Goal: Check status: Check status

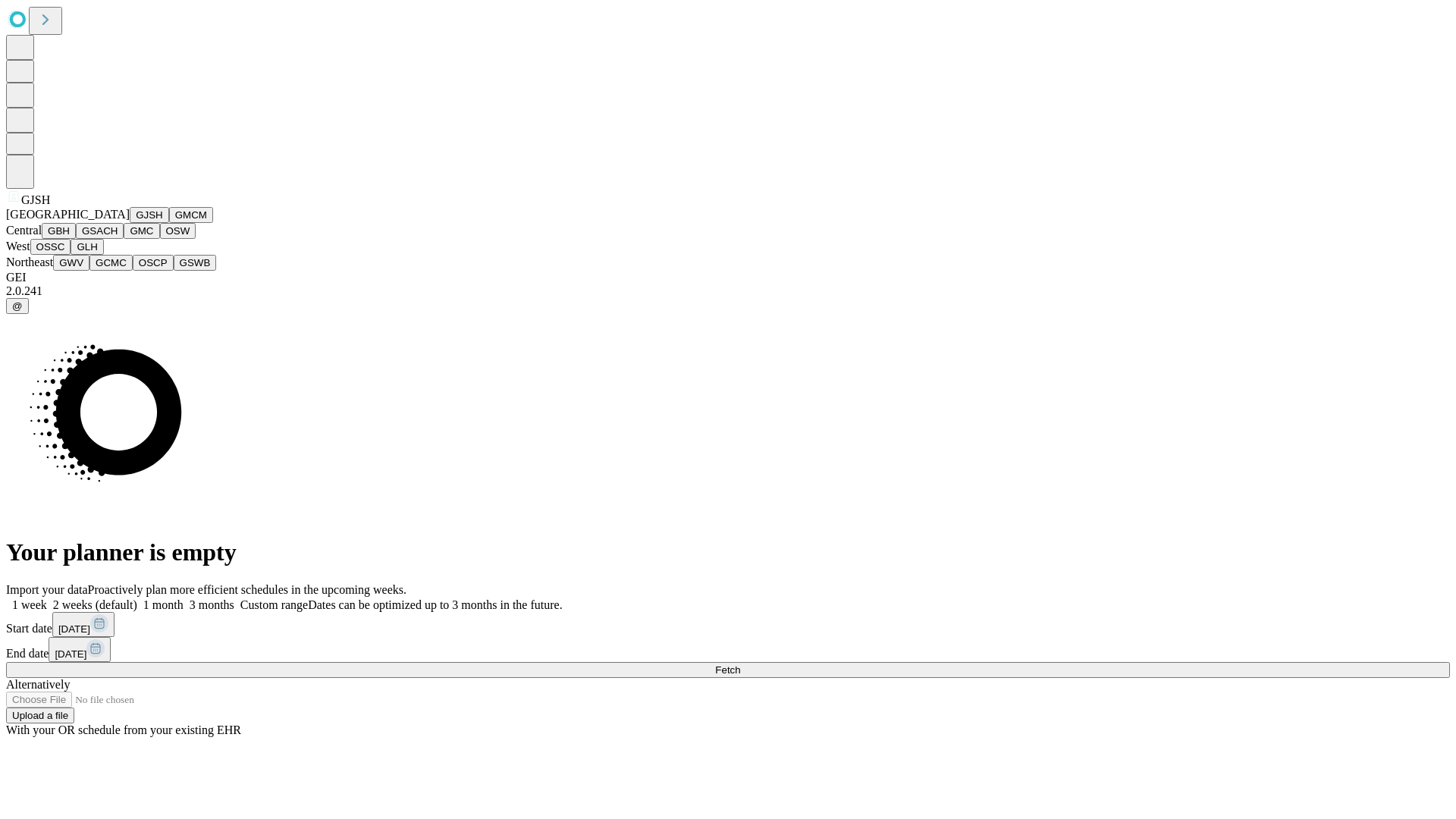
click at [129, 223] on button "GJSH" at bounding box center [149, 215] width 39 height 16
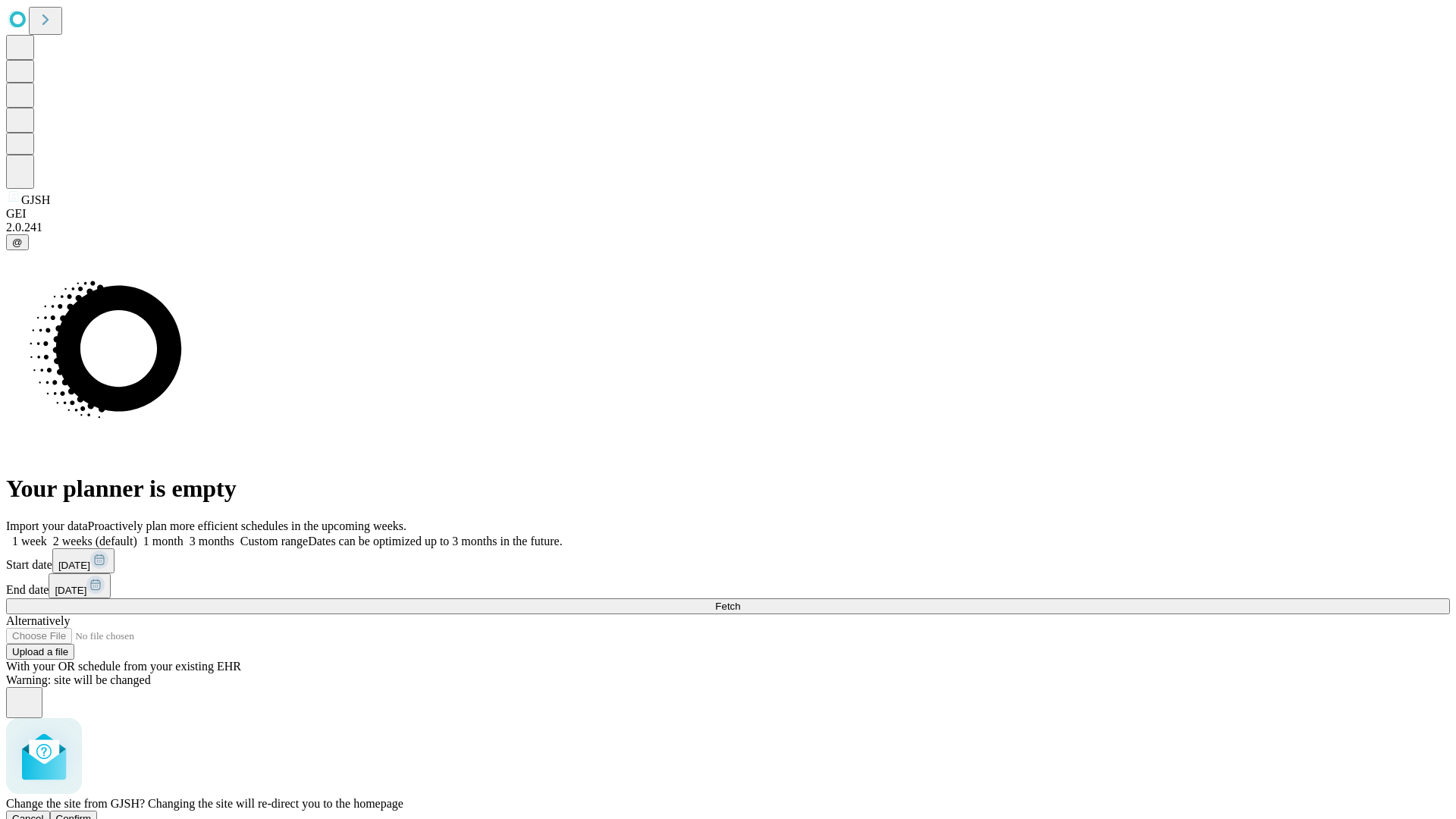
click at [92, 813] on span "Confirm" at bounding box center [74, 818] width 35 height 11
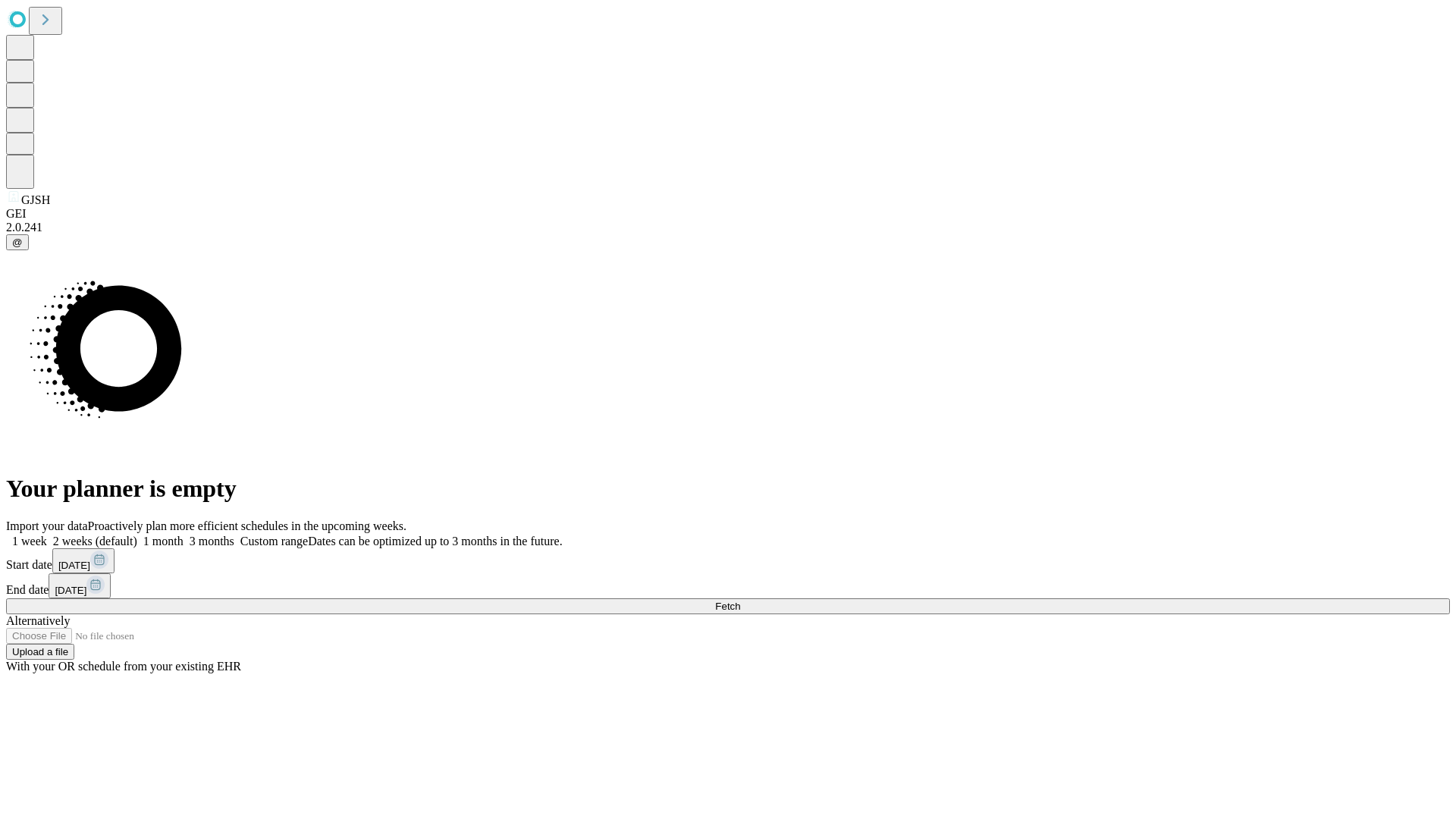
click at [47, 534] on label "1 week" at bounding box center [27, 541] width 41 height 13
click at [740, 600] on span "Fetch" at bounding box center [728, 606] width 25 height 11
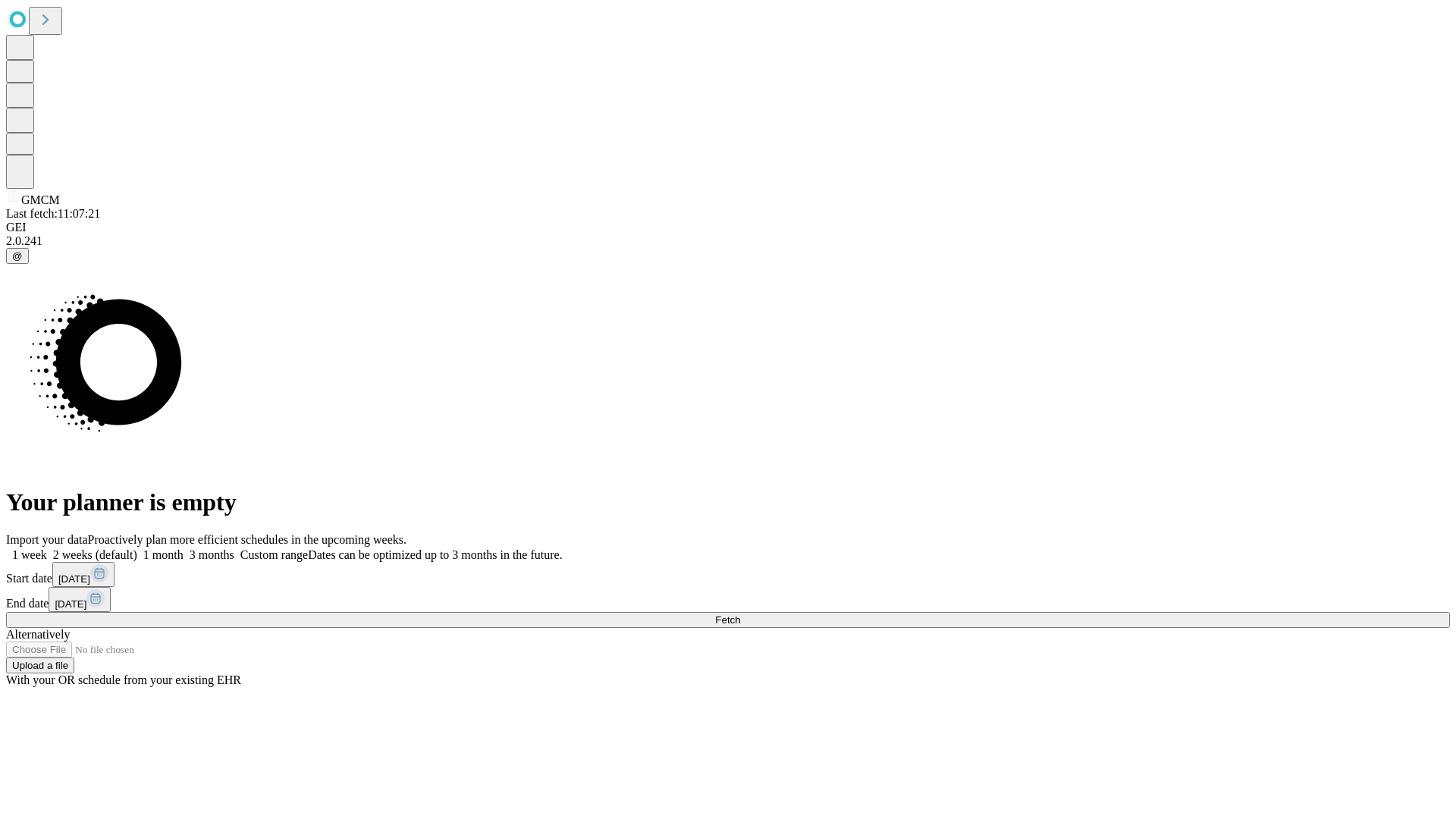
click at [47, 548] on label "1 week" at bounding box center [27, 555] width 41 height 13
click at [740, 614] on span "Fetch" at bounding box center [728, 620] width 25 height 11
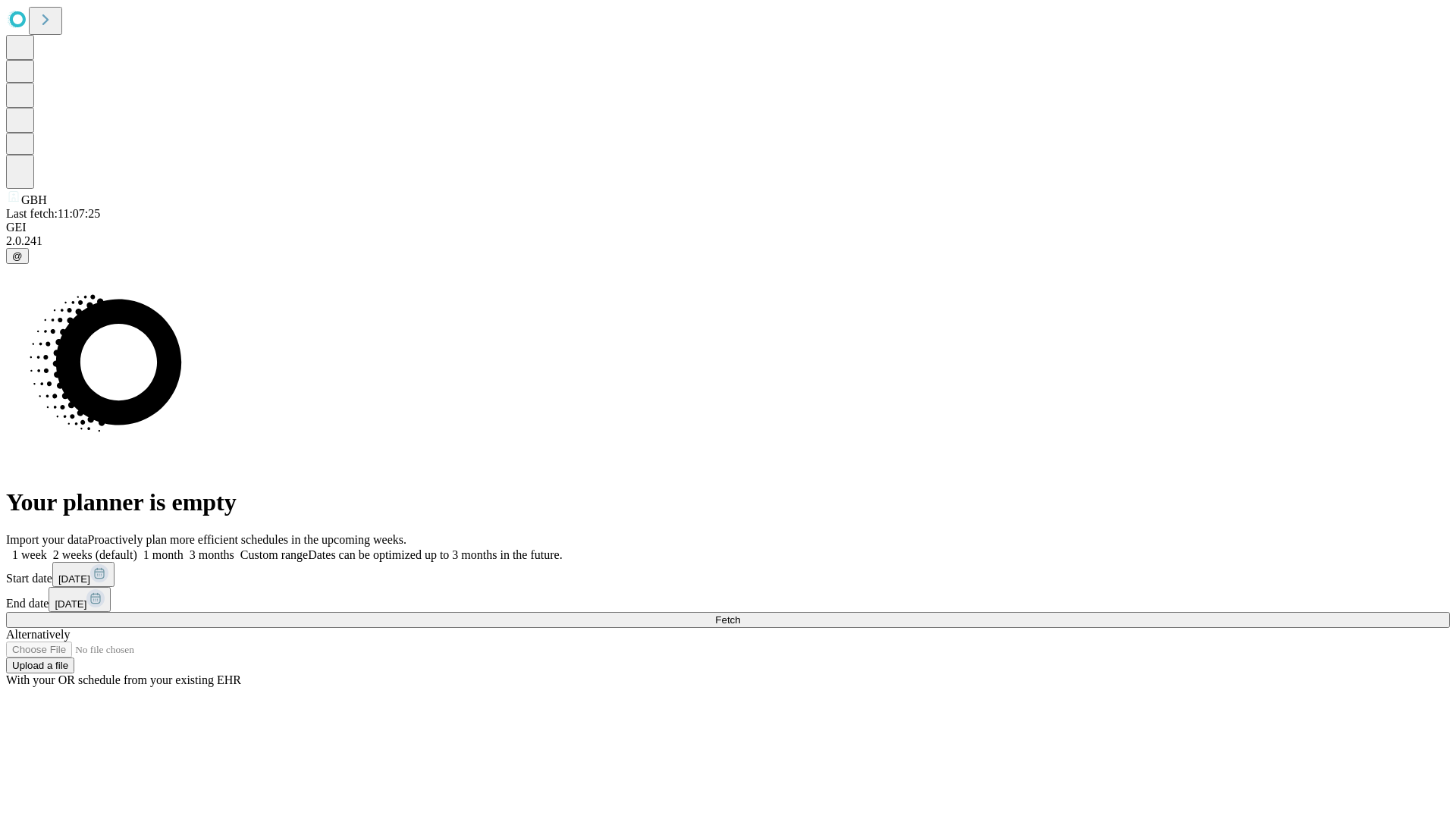
click at [47, 548] on label "1 week" at bounding box center [27, 555] width 41 height 13
click at [740, 614] on span "Fetch" at bounding box center [728, 620] width 25 height 11
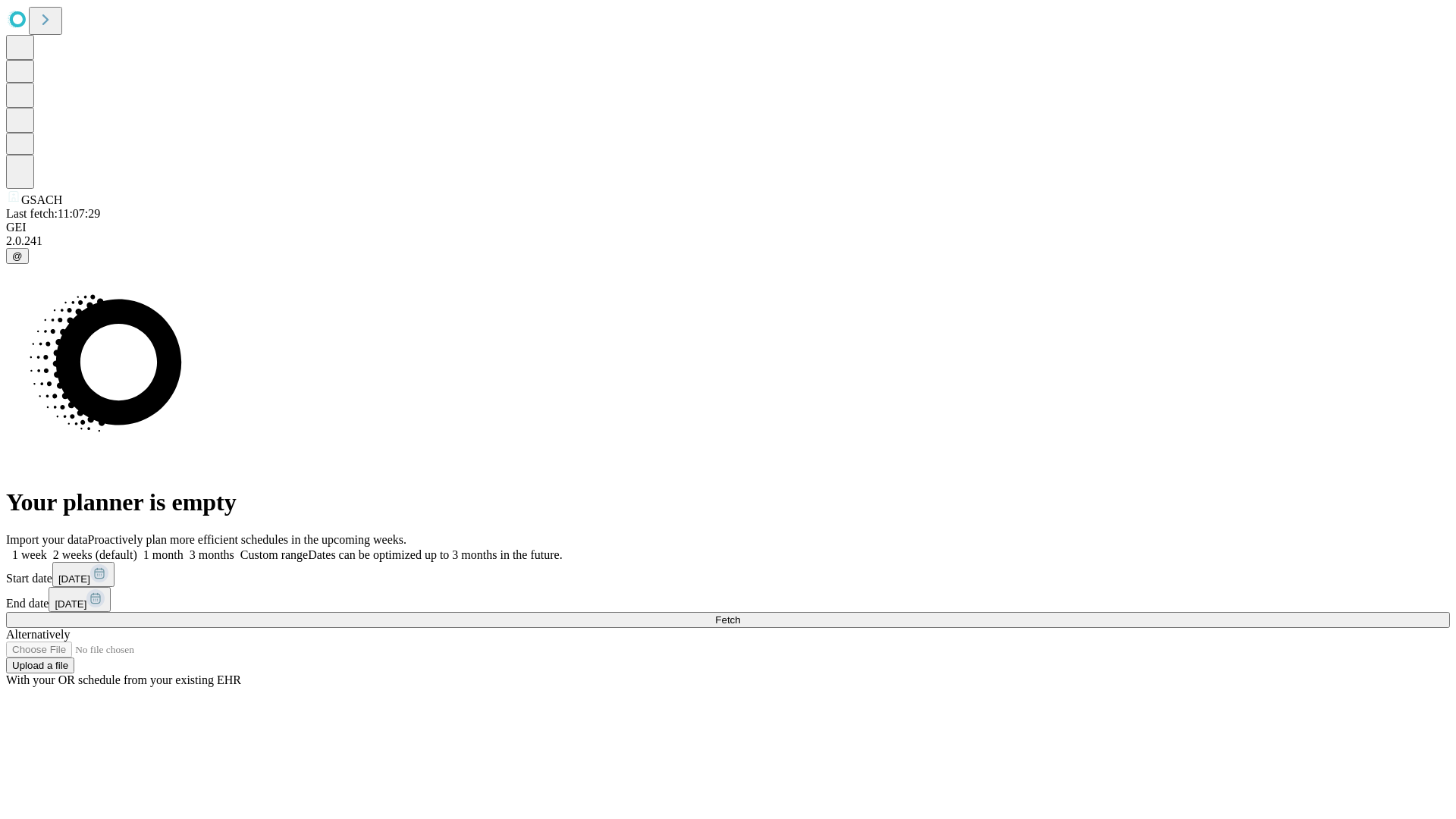
click at [47, 548] on label "1 week" at bounding box center [27, 555] width 41 height 13
click at [740, 614] on span "Fetch" at bounding box center [728, 620] width 25 height 11
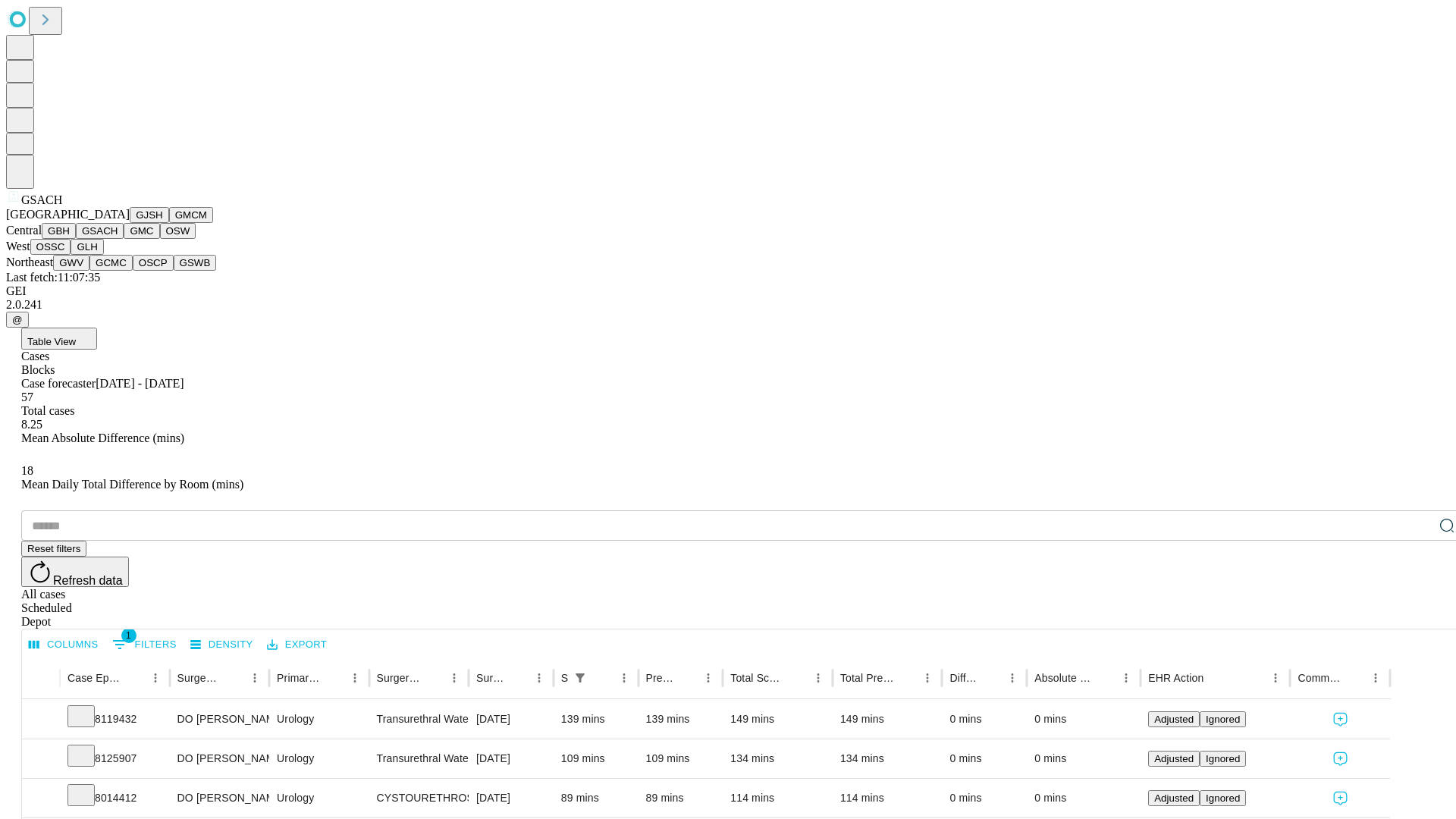
click at [124, 239] on button "GMC" at bounding box center [141, 231] width 35 height 16
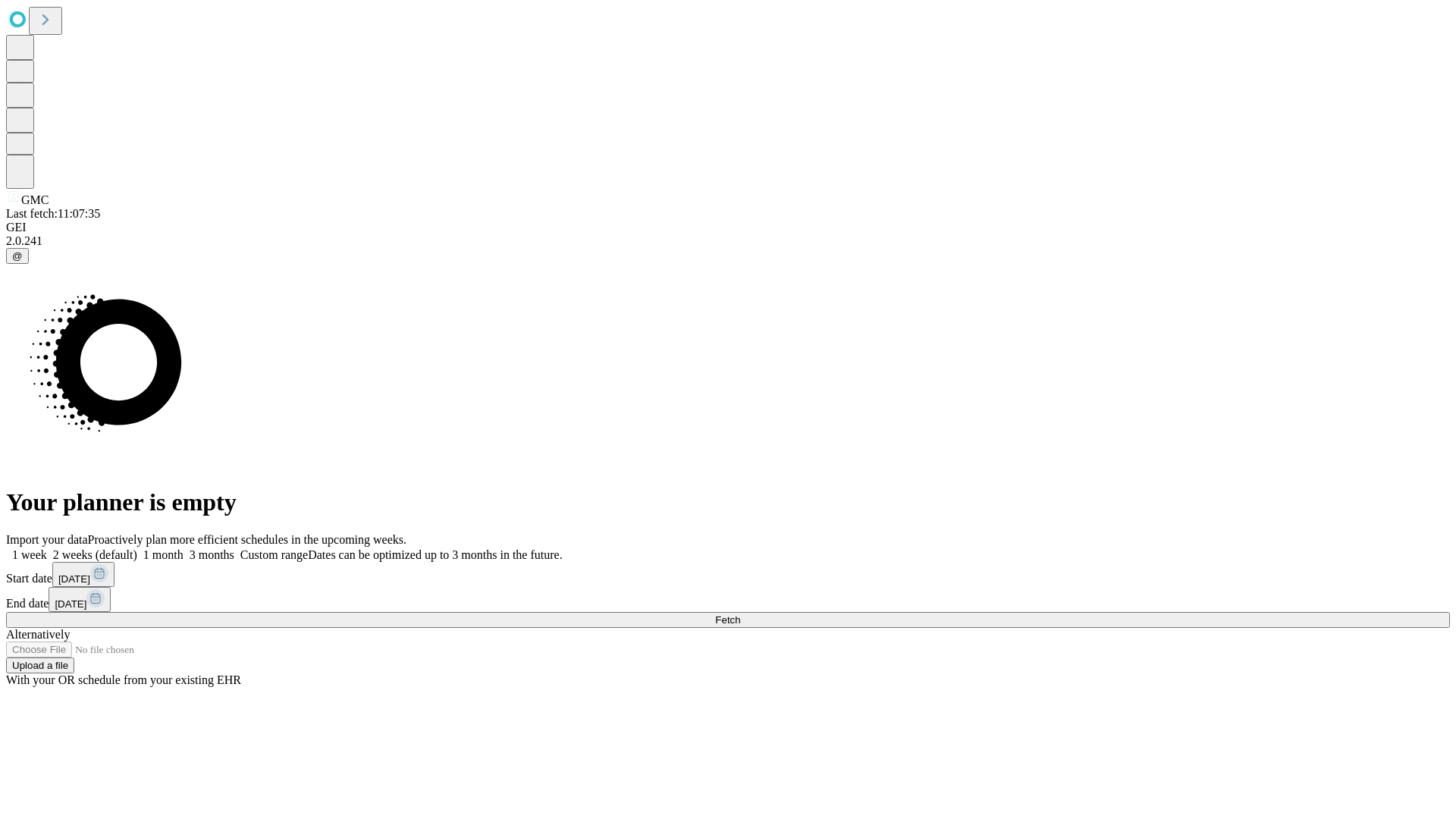
click at [47, 548] on label "1 week" at bounding box center [27, 555] width 41 height 13
click at [740, 614] on span "Fetch" at bounding box center [728, 620] width 25 height 11
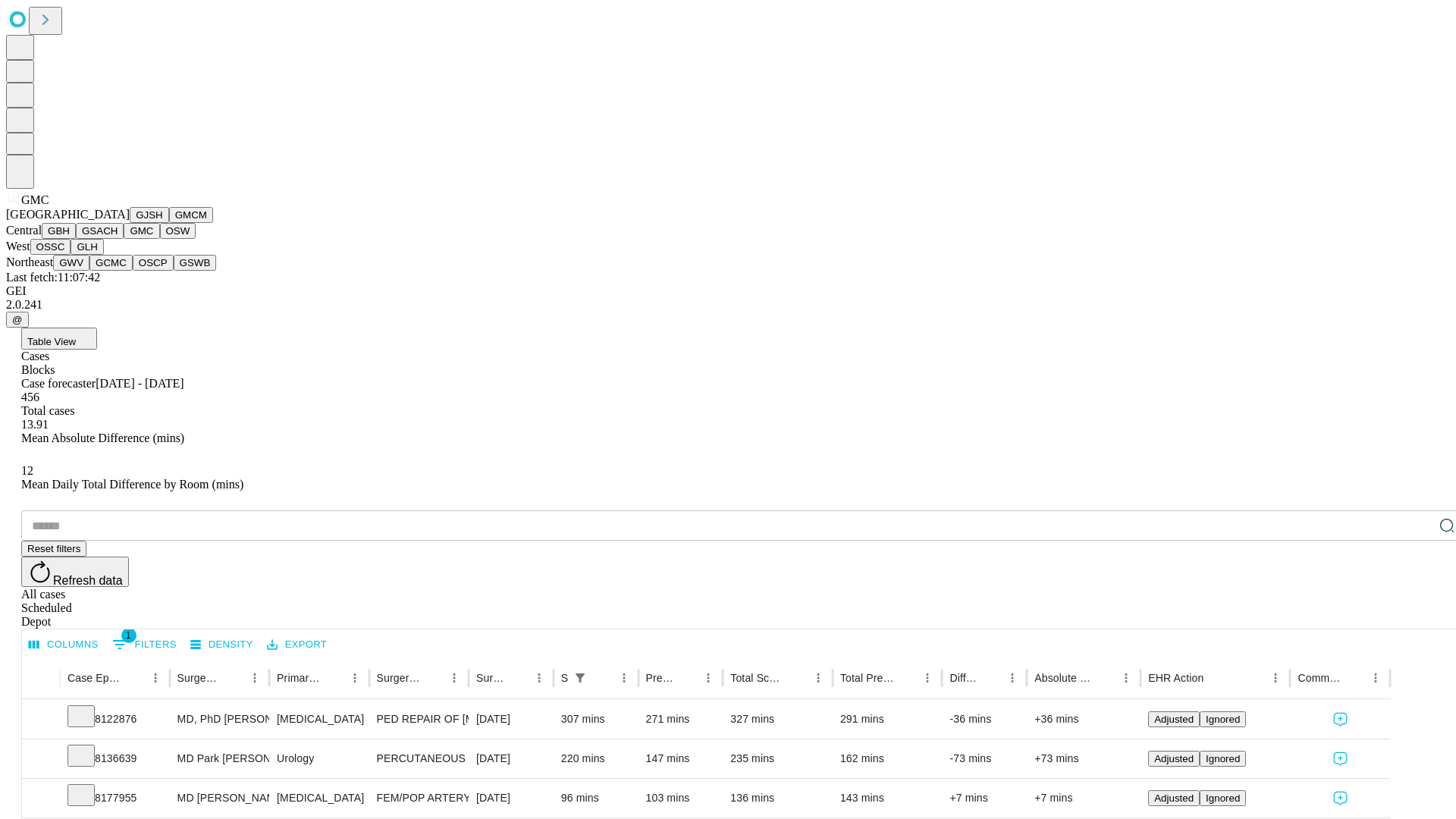
click at [160, 239] on button "OSW" at bounding box center [178, 231] width 36 height 16
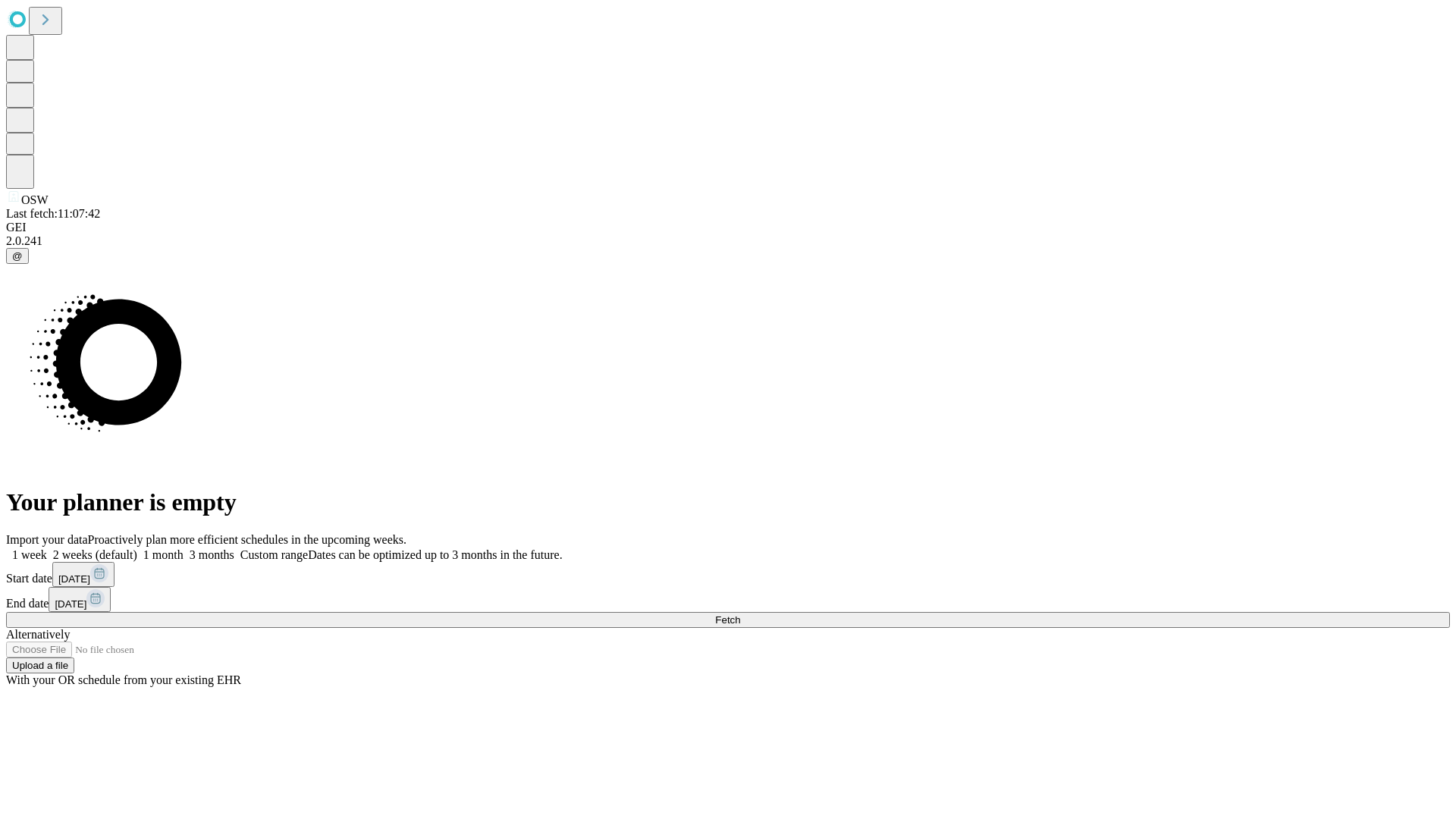
click at [47, 548] on label "1 week" at bounding box center [27, 555] width 41 height 13
click at [740, 614] on span "Fetch" at bounding box center [728, 620] width 25 height 11
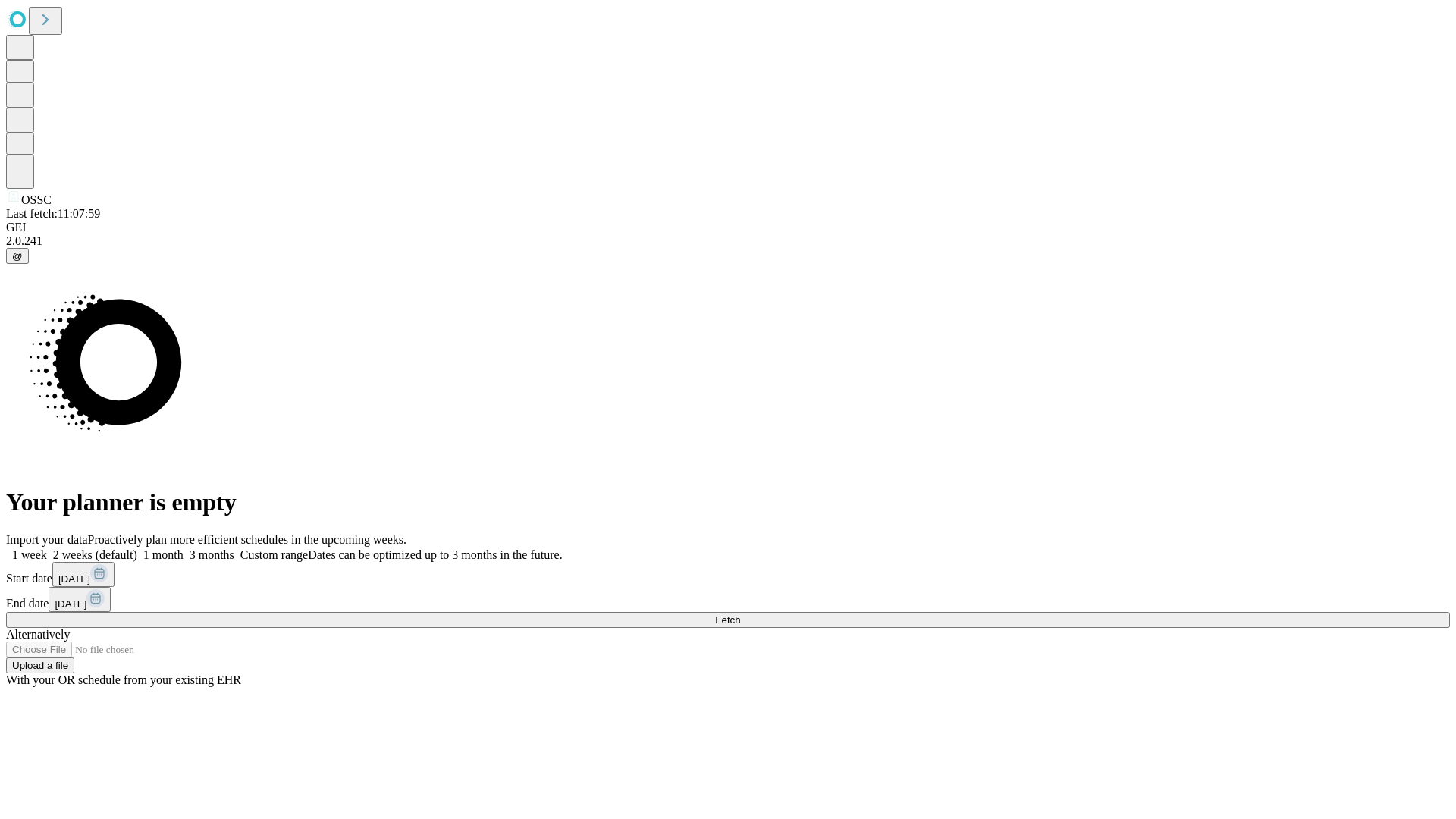
click at [47, 548] on label "1 week" at bounding box center [27, 555] width 41 height 13
click at [740, 614] on span "Fetch" at bounding box center [728, 620] width 25 height 11
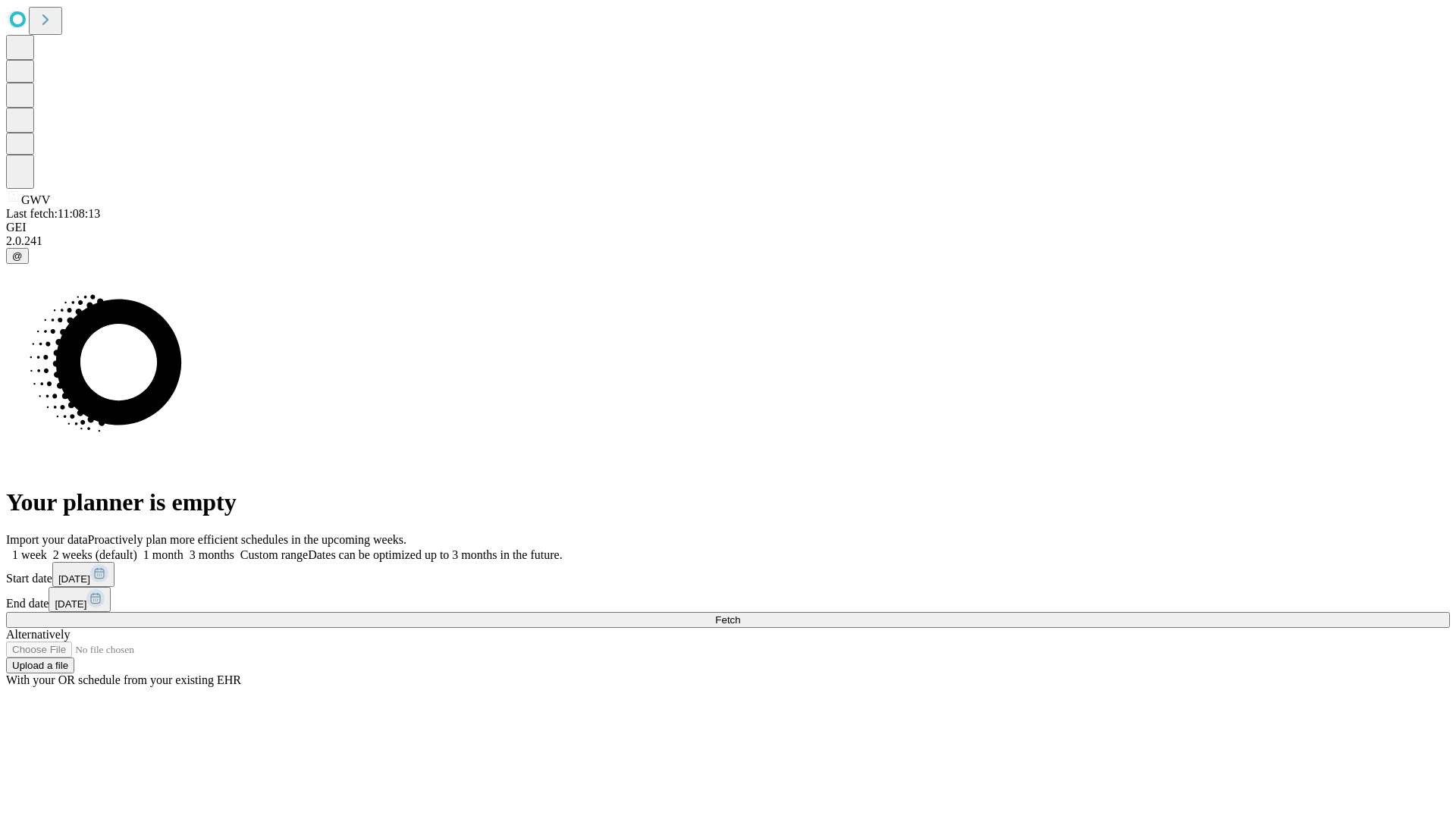
click at [47, 548] on label "1 week" at bounding box center [27, 555] width 41 height 13
click at [740, 614] on span "Fetch" at bounding box center [728, 620] width 25 height 11
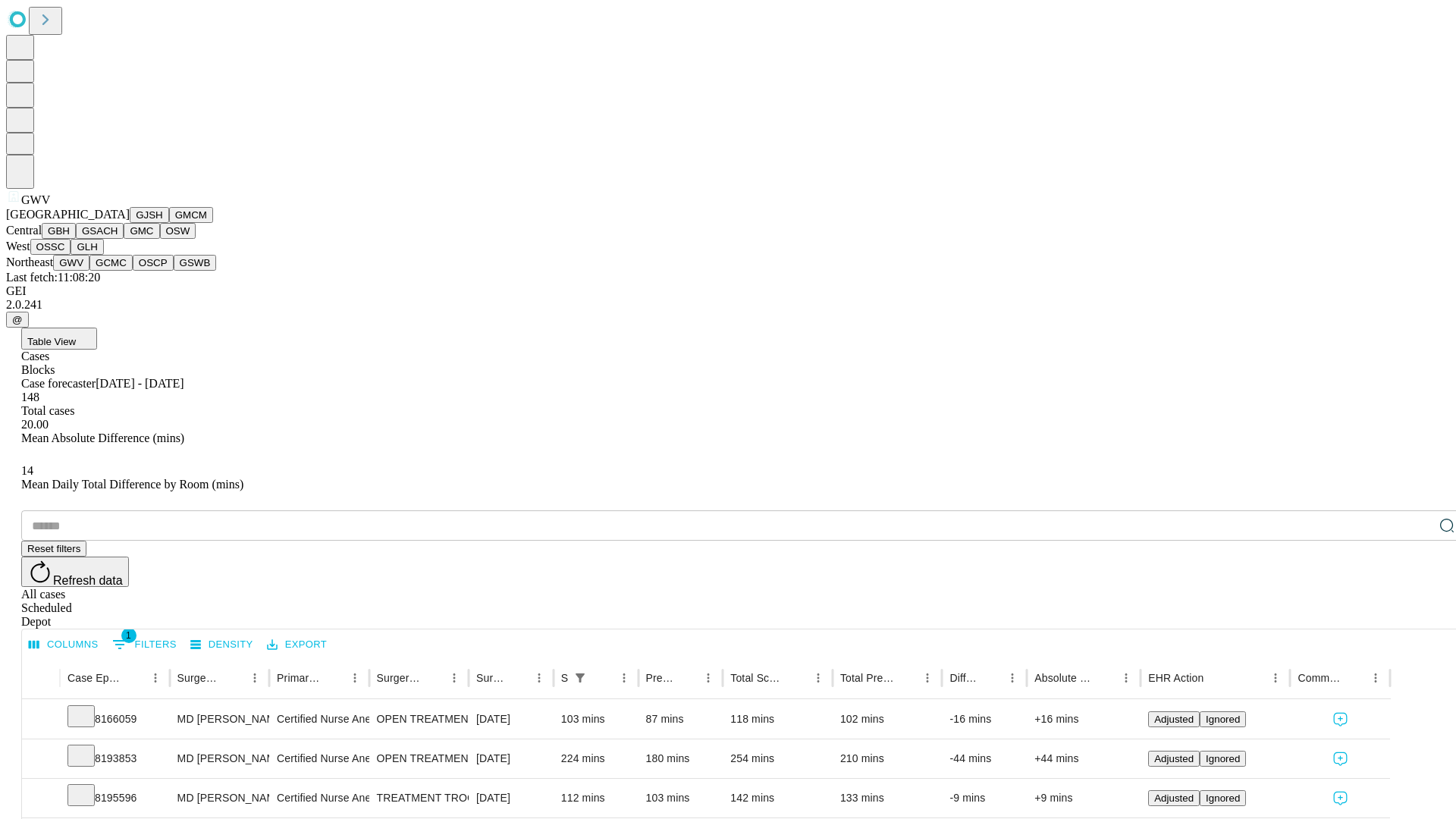
click at [117, 271] on button "GCMC" at bounding box center [111, 263] width 43 height 16
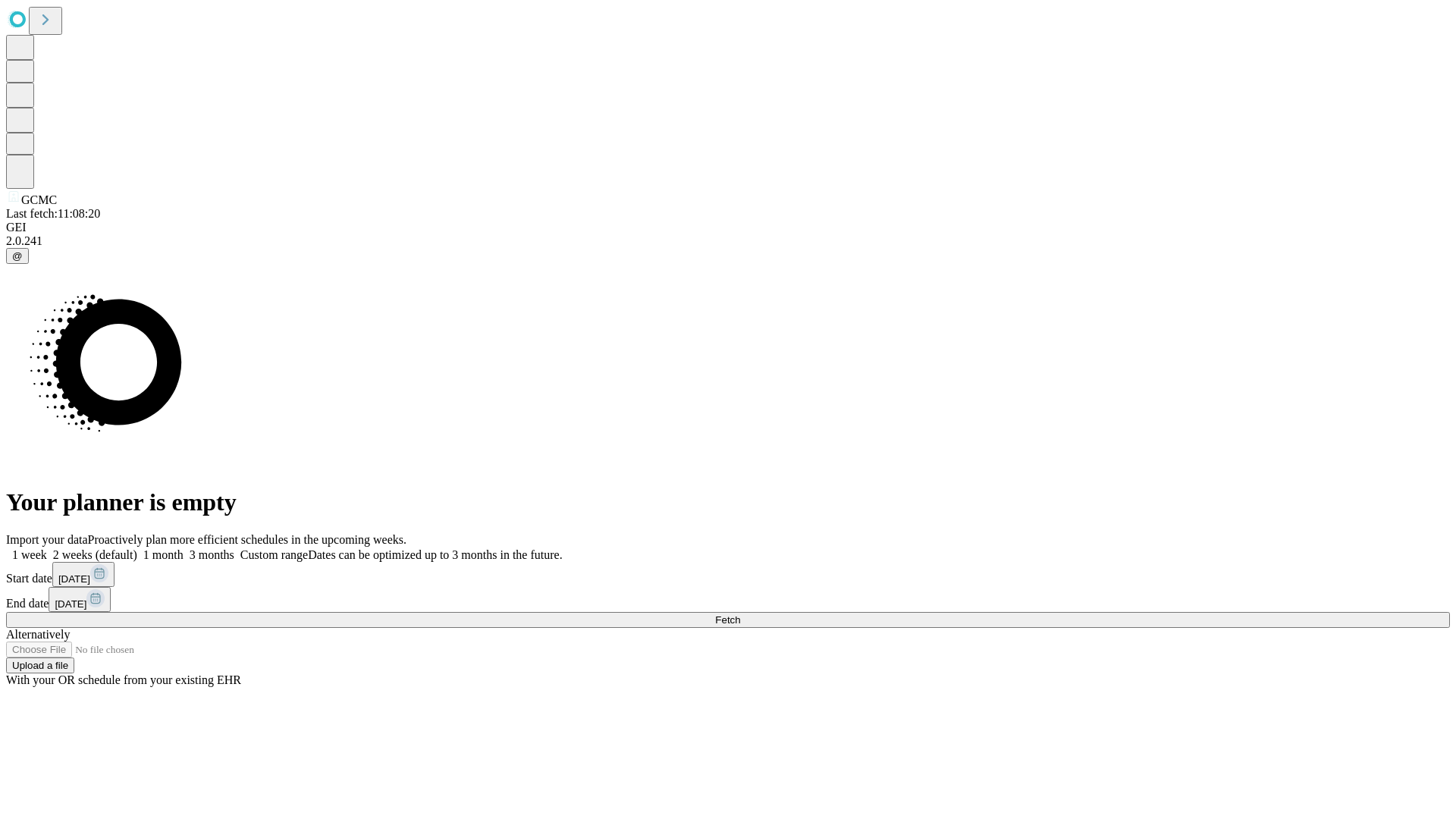
click at [47, 548] on label "1 week" at bounding box center [27, 555] width 41 height 13
click at [740, 614] on span "Fetch" at bounding box center [728, 620] width 25 height 11
